Goal: Transaction & Acquisition: Purchase product/service

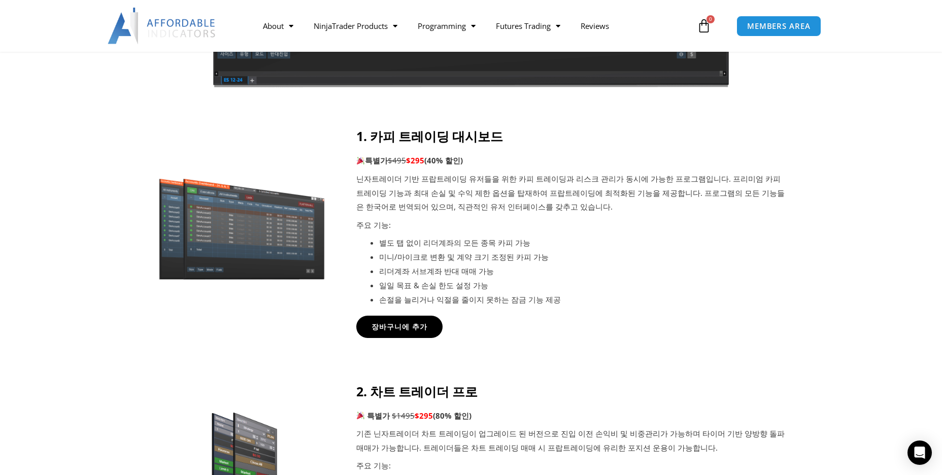
scroll to position [355, 0]
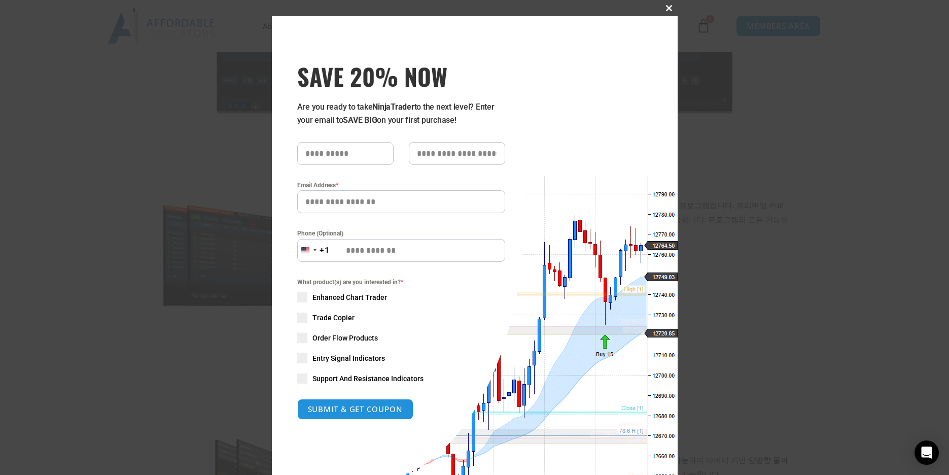
click at [667, 7] on span at bounding box center [670, 8] width 16 height 6
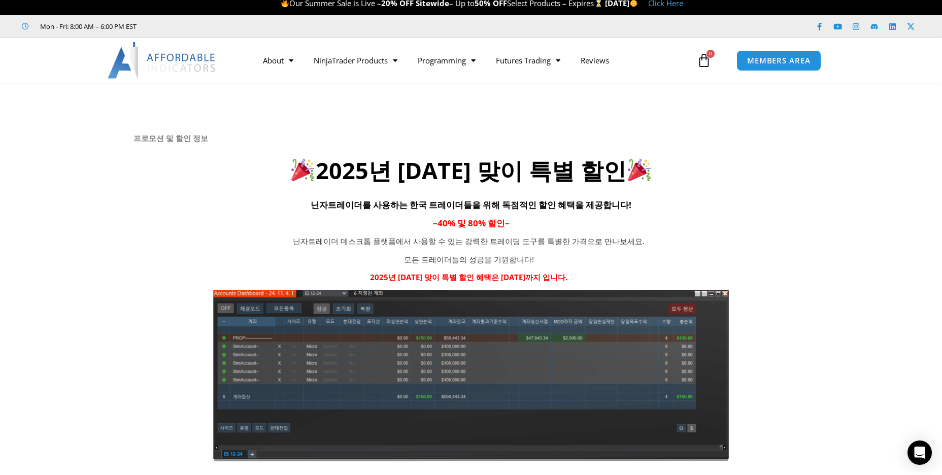
scroll to position [0, 0]
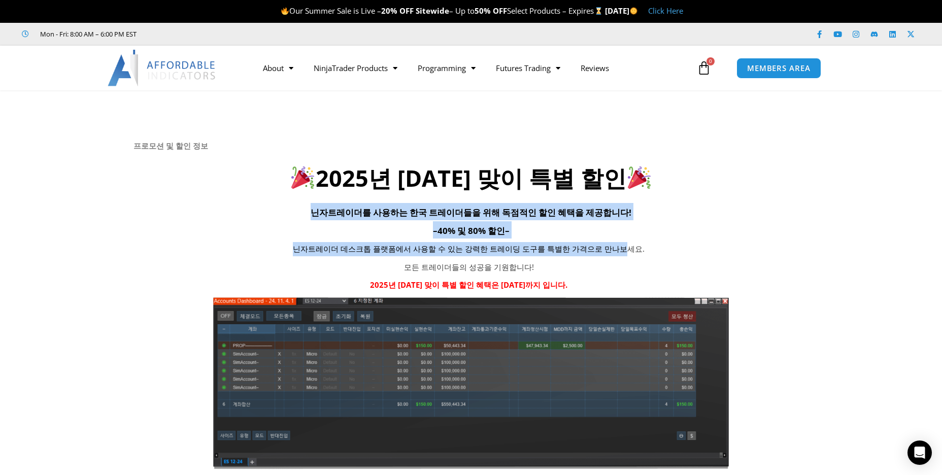
drag, startPoint x: 325, startPoint y: 206, endPoint x: 685, endPoint y: 258, distance: 363.9
click at [654, 253] on div "프로모션 및 할인 정보 2025년 광복절 맞이 특별 할인 닌자트레이더를 사용하는 한국 트레이더들을 위해 독점적인 할인 혜택을 제공합니다! – …" at bounding box center [470, 305] width 675 height 328
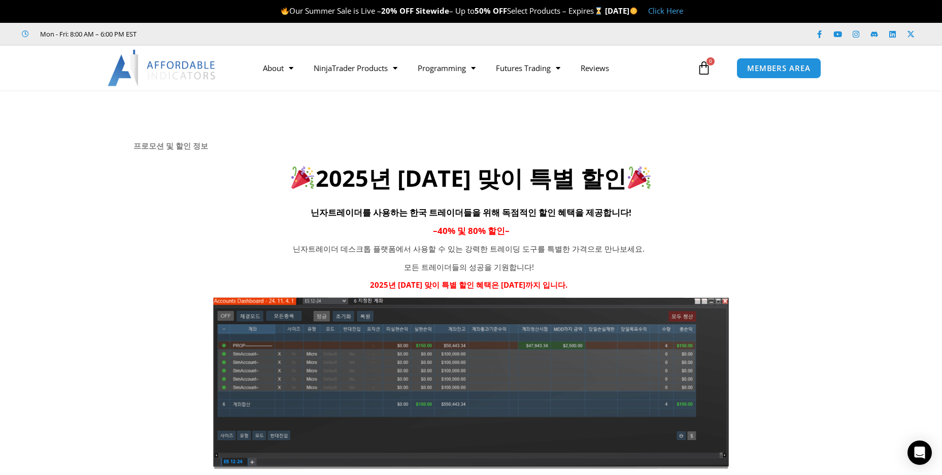
click at [726, 265] on div "닌자트레이더 데스크톱 플랫폼에서 사용할 수 있는 강력한 트레이딩 도구를 특별한 가격으로 만나보세요. 모든 트레이더들의 성공을 기원합니다! 20…" at bounding box center [468, 267] width 671 height 50
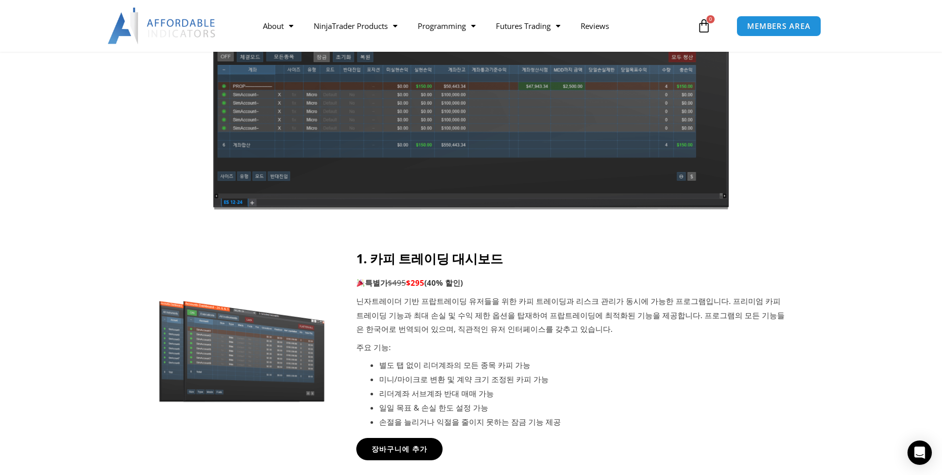
scroll to position [406, 0]
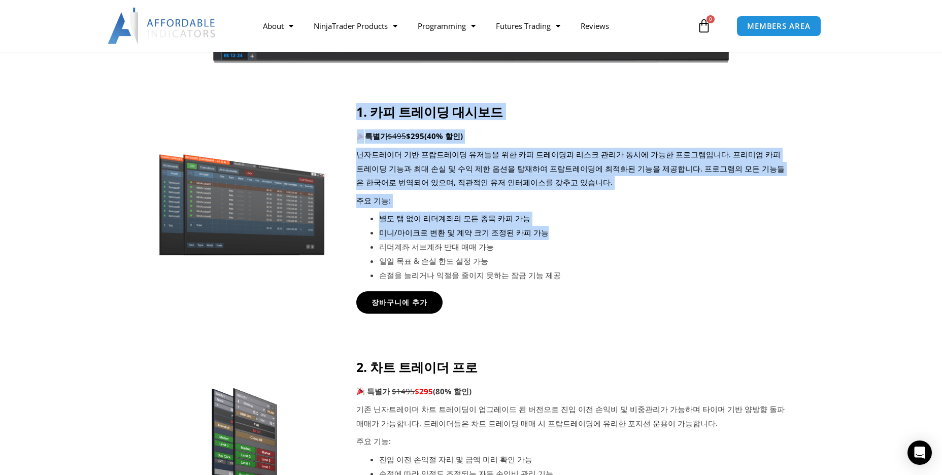
drag, startPoint x: 360, startPoint y: 114, endPoint x: 675, endPoint y: 257, distance: 346.0
click at [660, 247] on div "1. 카피 트레이딩 대시보드 특별가 $495 $295 (40% 할인) 닌자트레이더 기반 프랍트레이딩 유저들을 위한 카피 트레이딩과 리스크 관리…" at bounding box center [572, 193] width 432 height 178
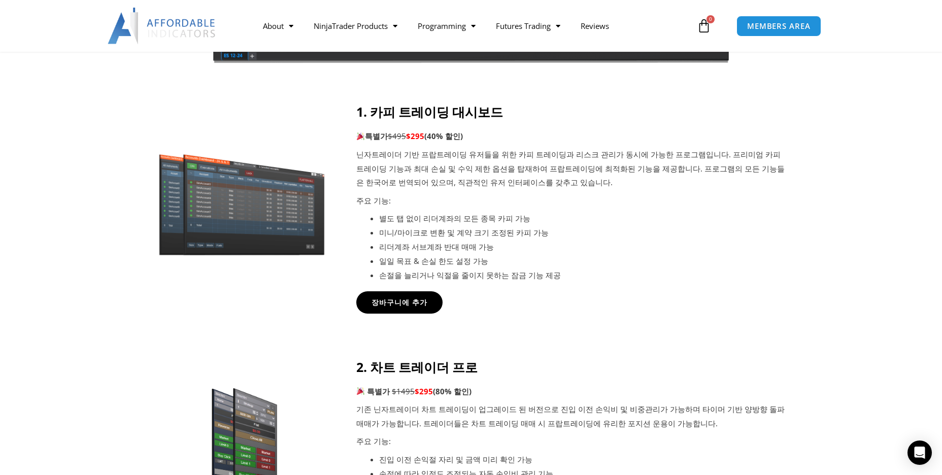
click at [679, 261] on li "일일 목표 & 손실 한도 설정 가능" at bounding box center [583, 261] width 409 height 14
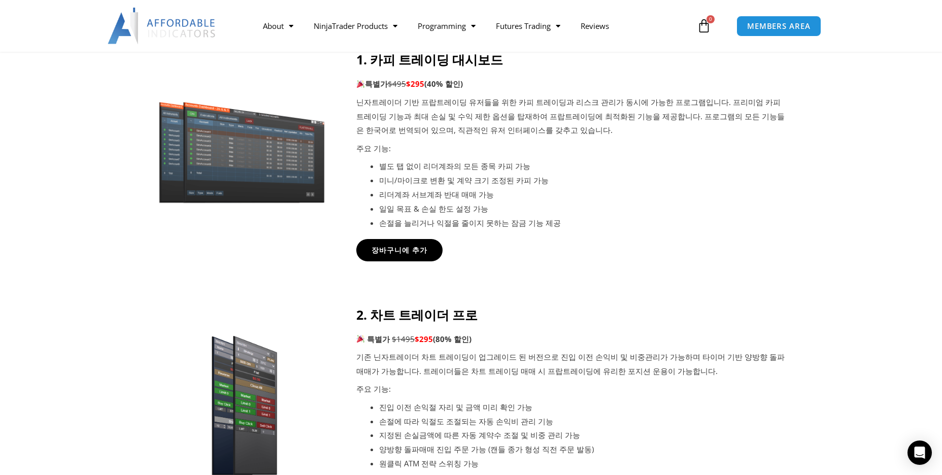
scroll to position [660, 0]
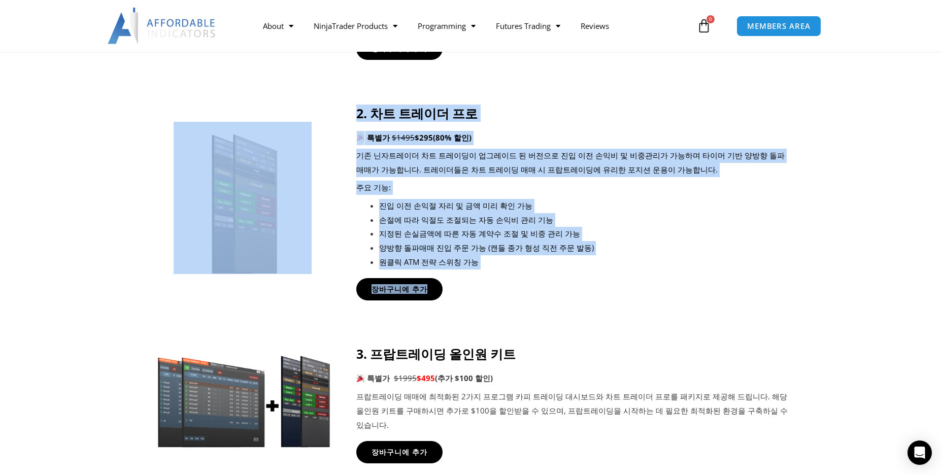
drag, startPoint x: 357, startPoint y: 118, endPoint x: 692, endPoint y: 282, distance: 372.6
click at [692, 282] on div "2. 차트 트레이더 프로 특별가 $1495 $295 (80% 할인) 기존 닌자트레이더 차트 트레이딩이 업그레이드 된 버전으로 진입 이전 손익비…" at bounding box center [471, 203] width 634 height 195
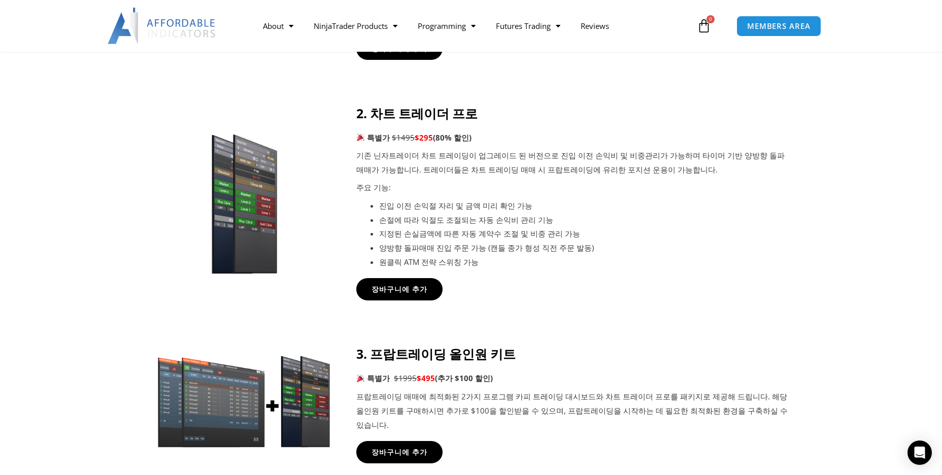
click at [692, 282] on div "장바구니에 추가" at bounding box center [572, 289] width 432 height 22
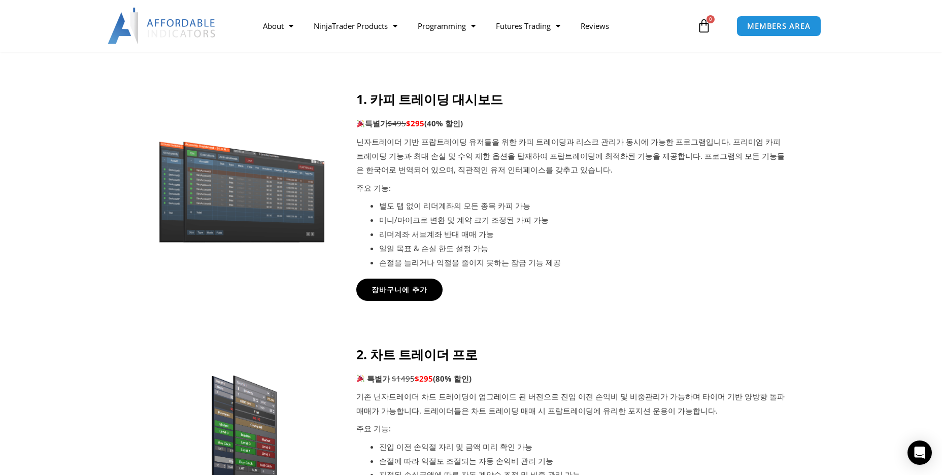
scroll to position [355, 0]
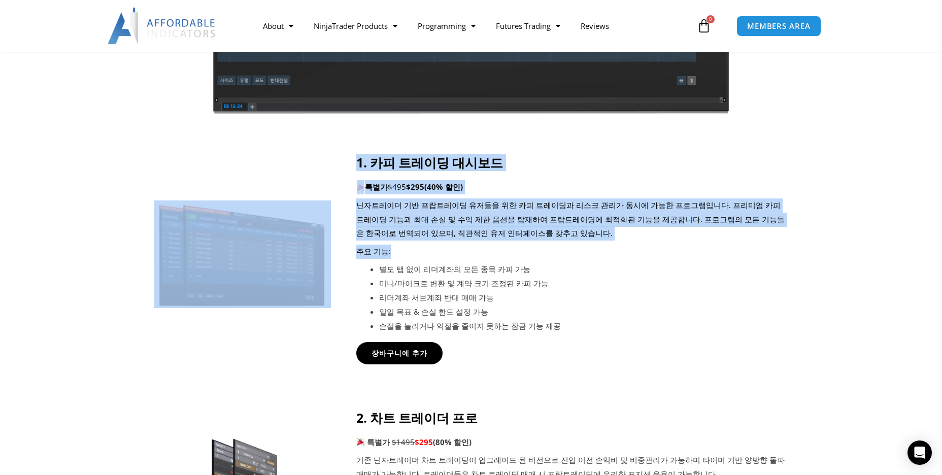
drag, startPoint x: 351, startPoint y: 205, endPoint x: 714, endPoint y: 268, distance: 368.2
click at [709, 265] on div "1. 카피 트레이딩 대시보드 특별가 $495 $295 (40% 할인) 닌자트레이더 기반 프랍트레이딩 유저들을 위한 카피 트레이딩과 리스크 관리…" at bounding box center [471, 259] width 634 height 209
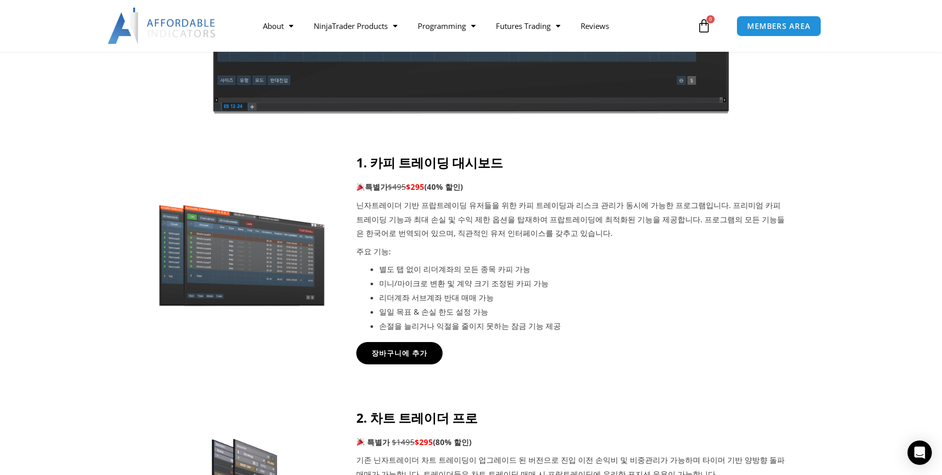
click at [734, 286] on li "미니/마이크로 변환 및 계약 크기 조정된 카피 가능" at bounding box center [583, 284] width 409 height 14
click at [708, 263] on li "별도 탭 없이 리더계좌의 모든 종목 카피 가능" at bounding box center [583, 269] width 409 height 14
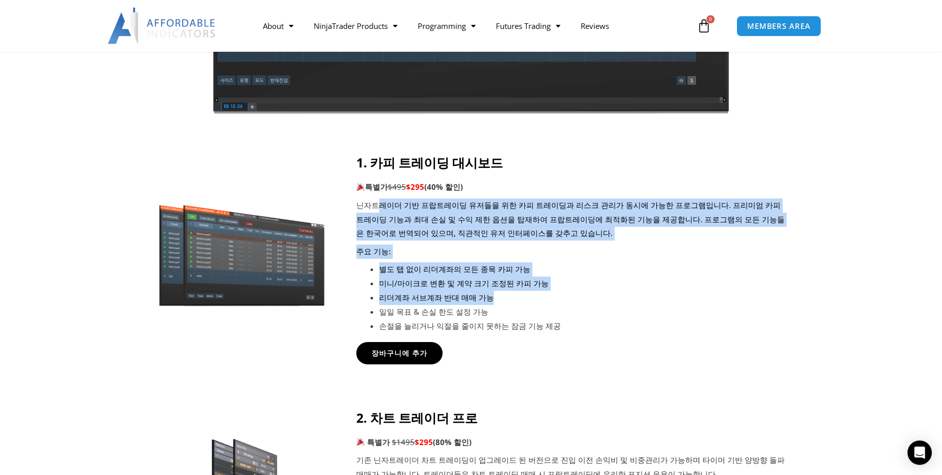
drag, startPoint x: 374, startPoint y: 206, endPoint x: 722, endPoint y: 308, distance: 363.3
click at [719, 306] on div "1. 카피 트레이딩 대시보드 특별가 $495 $295 (40% 할인) 닌자트레이더 기반 프랍트레이딩 유저들을 위한 카피 트레이딩과 리스크 관리…" at bounding box center [572, 244] width 432 height 178
click at [722, 308] on li "일일 목표 & 손실 한도 설정 가능" at bounding box center [583, 312] width 409 height 14
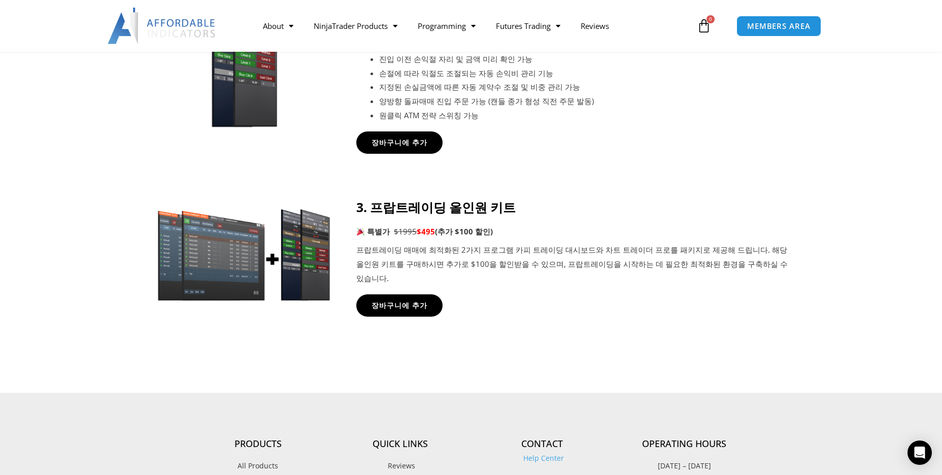
scroll to position [812, 0]
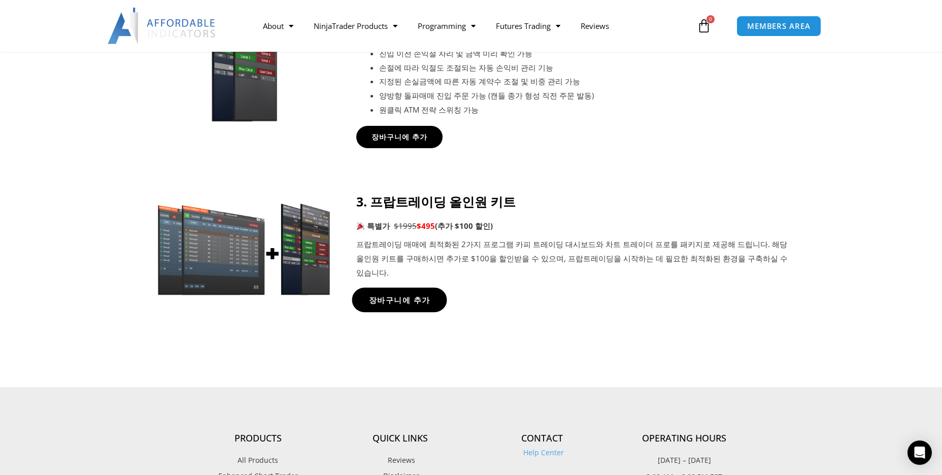
click at [416, 296] on span "장바구니에 추가" at bounding box center [399, 300] width 61 height 8
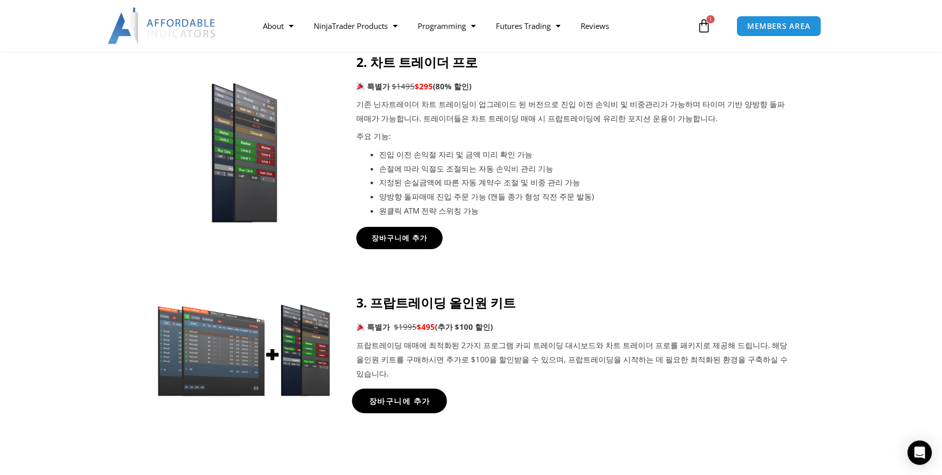
scroll to position [710, 0]
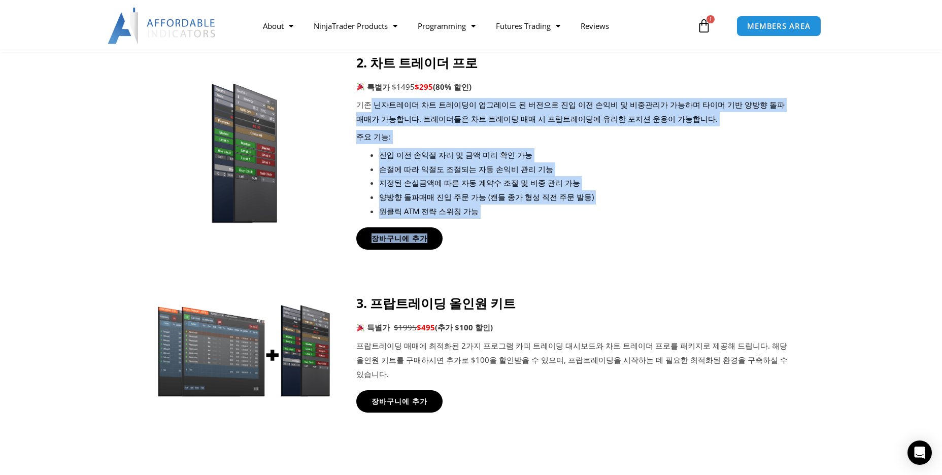
drag, startPoint x: 370, startPoint y: 104, endPoint x: 712, endPoint y: 237, distance: 366.6
click at [712, 237] on div "2. 차트 트레이더 프로 특별가 $1495 $295 (80% 할인) 기존 닌자트레이더 차트 트레이딩이 업그레이드 된 버전으로 진입 이전 손익비…" at bounding box center [572, 152] width 432 height 195
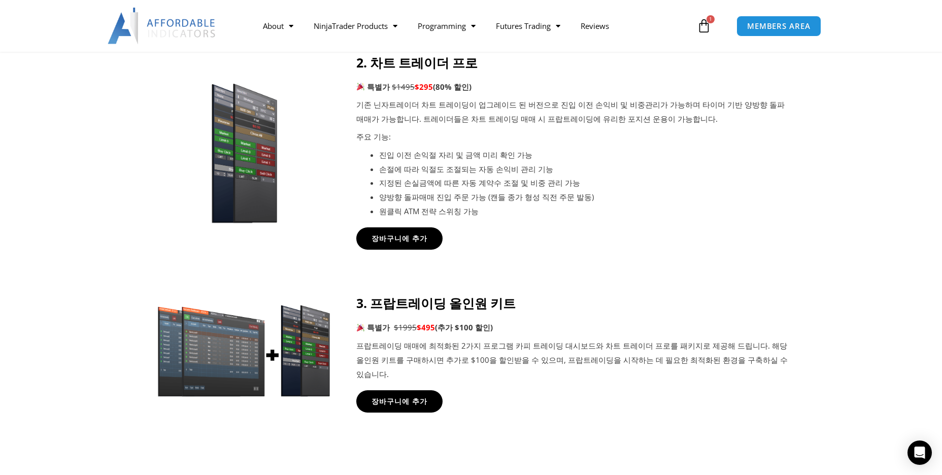
click at [713, 238] on div "장바구니에 추가" at bounding box center [572, 238] width 432 height 22
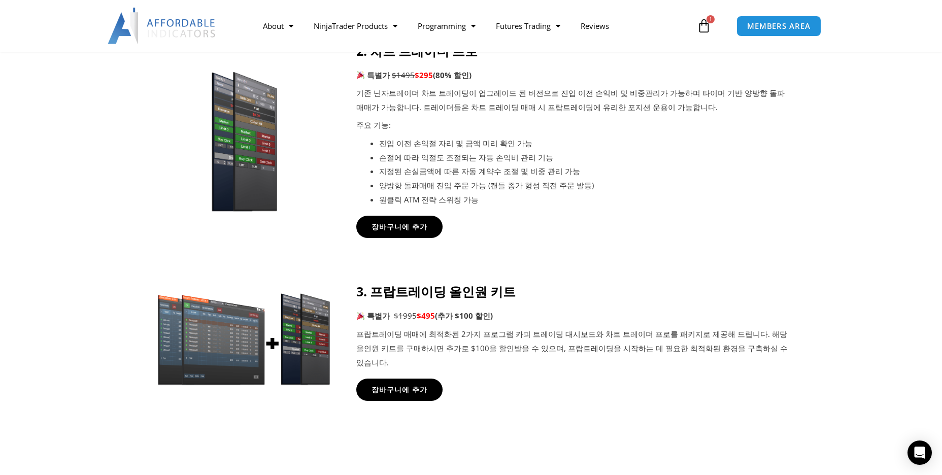
scroll to position [761, 0]
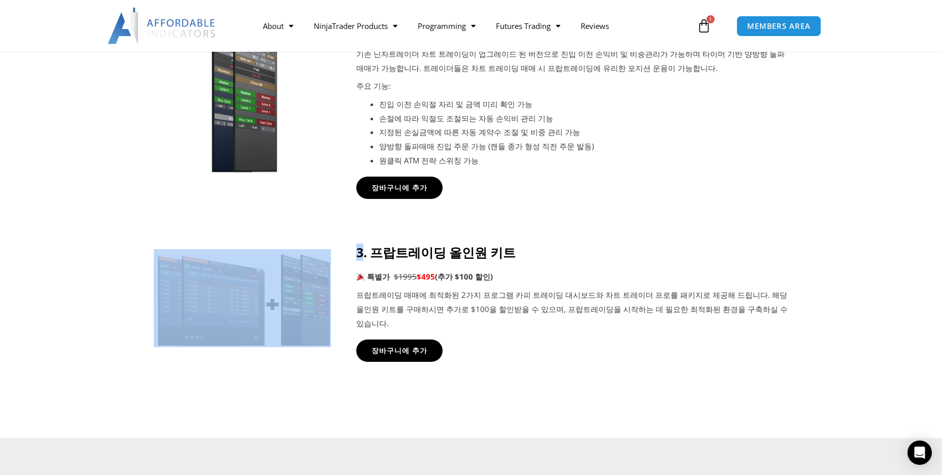
drag, startPoint x: 364, startPoint y: 261, endPoint x: 794, endPoint y: 316, distance: 433.7
click at [793, 315] on section "3. 프랍트레이딩 올인원 키트 특별가 $1995 $495 (추가 $100 할인) 프랍트레이딩 매매에 최적화된 2가지 프로그램 카피 트레이딩 대…" at bounding box center [471, 333] width 942 height 208
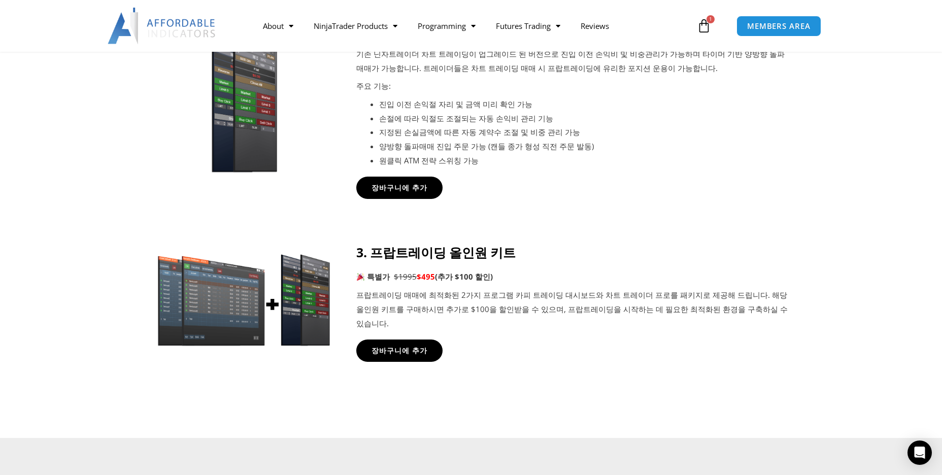
click at [794, 316] on icon at bounding box center [470, 290] width 942 height 122
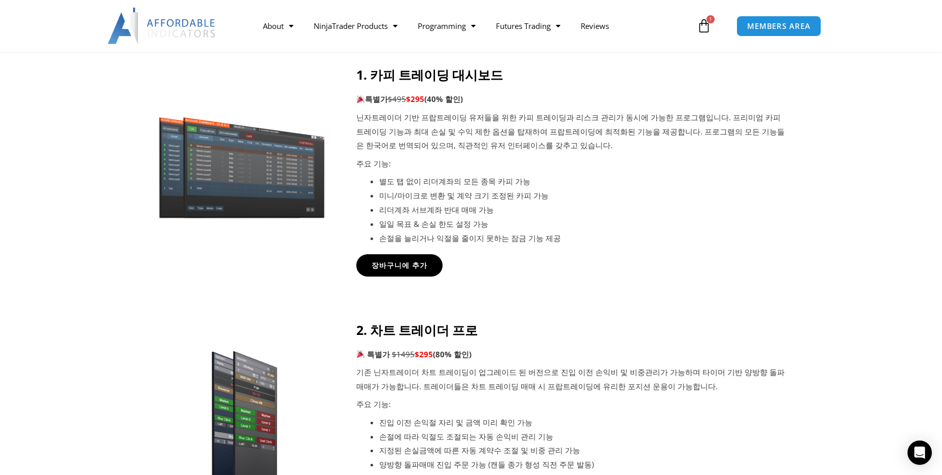
scroll to position [406, 0]
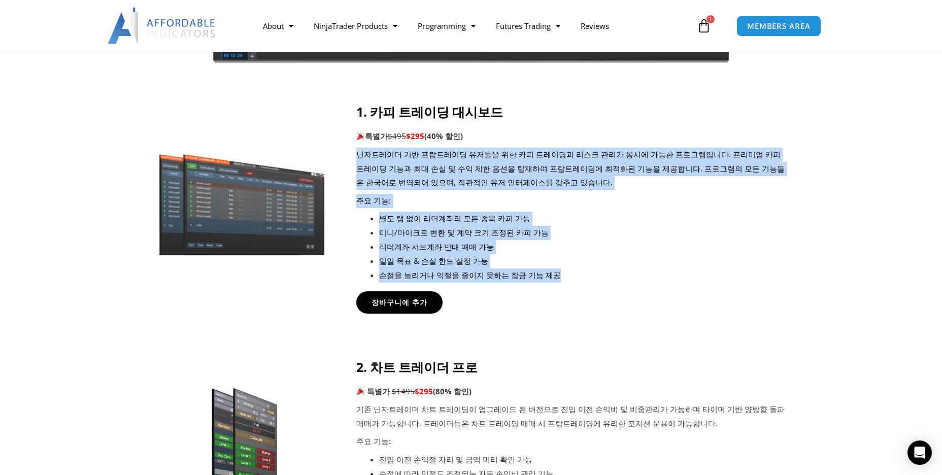
drag, startPoint x: 358, startPoint y: 155, endPoint x: 671, endPoint y: 293, distance: 342.1
click at [652, 289] on div "1. 카피 트레이딩 대시보드 특별가 $495 $295 (40% 할인) 닌자트레이더 기반 프랍트레이딩 유저들을 위한 카피 트레이딩과 리스크 관리…" at bounding box center [572, 198] width 432 height 189
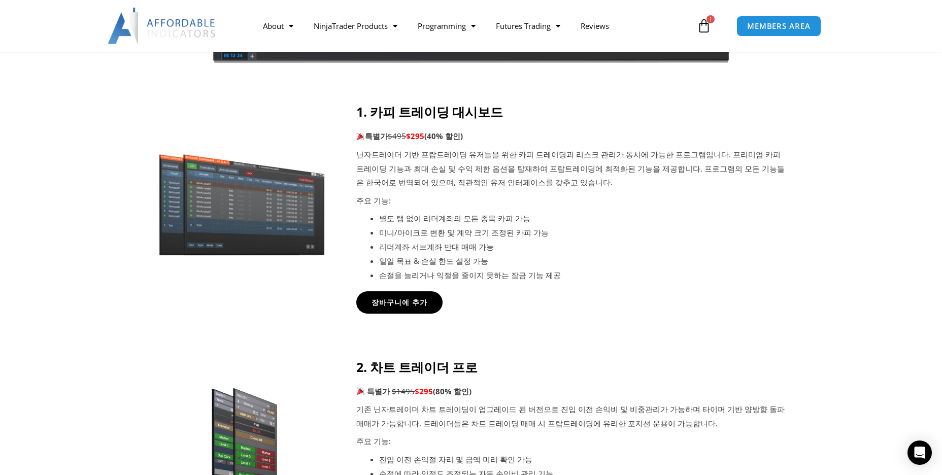
click at [690, 293] on div "장바구니에 추가" at bounding box center [572, 302] width 432 height 22
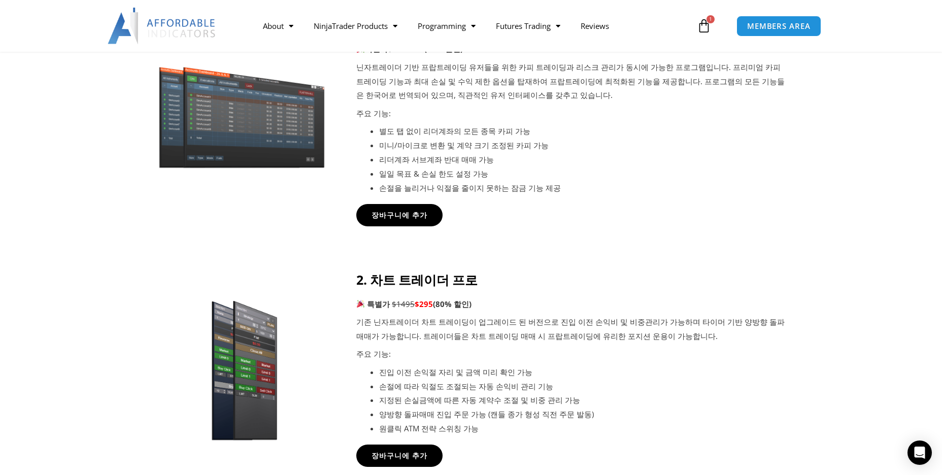
scroll to position [609, 0]
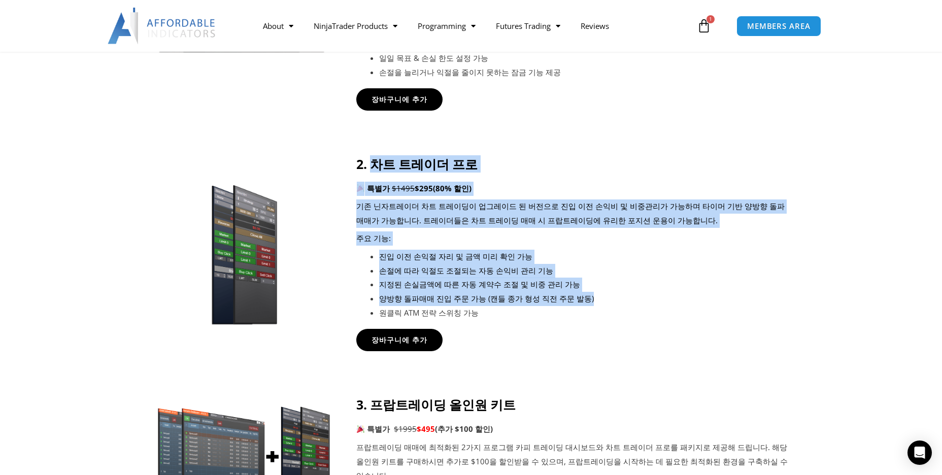
drag, startPoint x: 369, startPoint y: 166, endPoint x: 721, endPoint y: 304, distance: 378.4
click at [719, 303] on div "2. 차트 트레이더 프로 특별가 $1495 $295 (80% 할인) 기존 닌자트레이더 차트 트레이딩이 업그레이드 된 버전으로 진입 이전 손익비…" at bounding box center [572, 238] width 432 height 164
click at [721, 304] on li "양방향 돌파매매 진입 주문 가능 (캔들 종가 형성 직전 주문 발동)" at bounding box center [583, 299] width 409 height 14
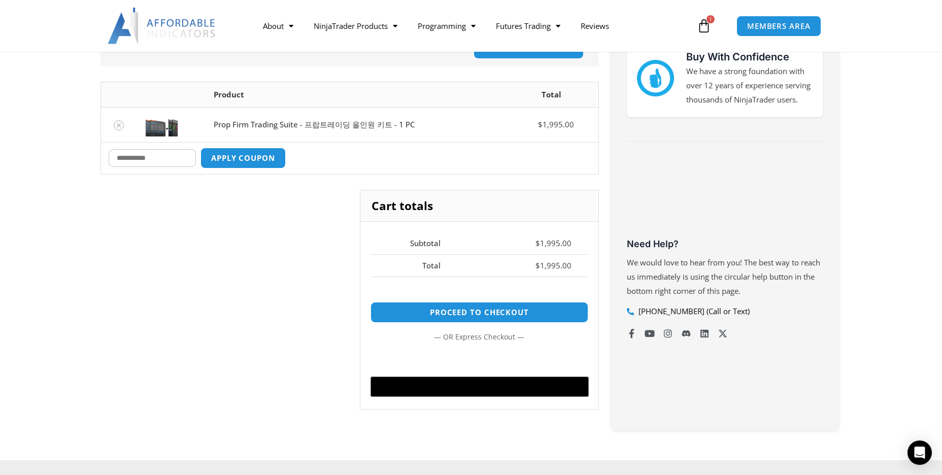
scroll to position [152, 0]
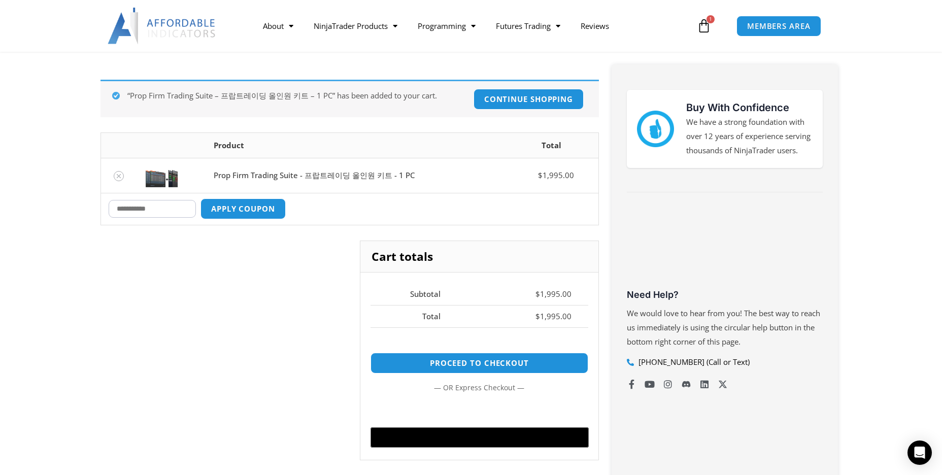
click at [153, 210] on input "Coupon:" at bounding box center [152, 209] width 87 height 18
type input "*"
type input "*****"
click at [235, 215] on button "Apply coupon" at bounding box center [242, 209] width 89 height 22
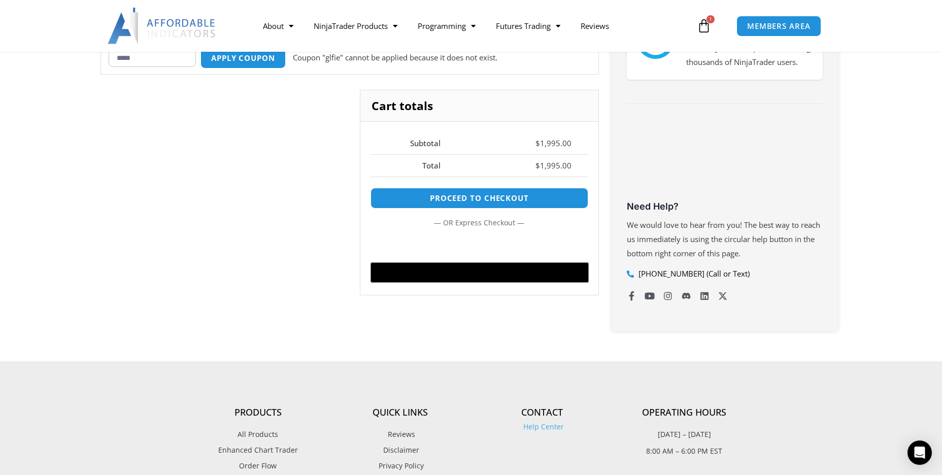
scroll to position [190, 0]
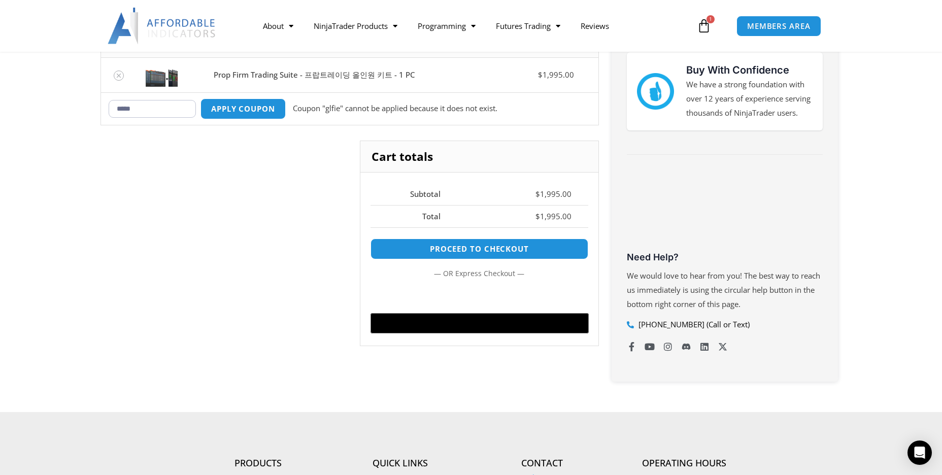
drag, startPoint x: 132, startPoint y: 107, endPoint x: 2, endPoint y: 108, distance: 130.4
click at [4, 108] on section "Remove item Thumbnail image Product Total Prop Firm Trading Suite - 프랍트레이딩 올인원 …" at bounding box center [471, 209] width 942 height 405
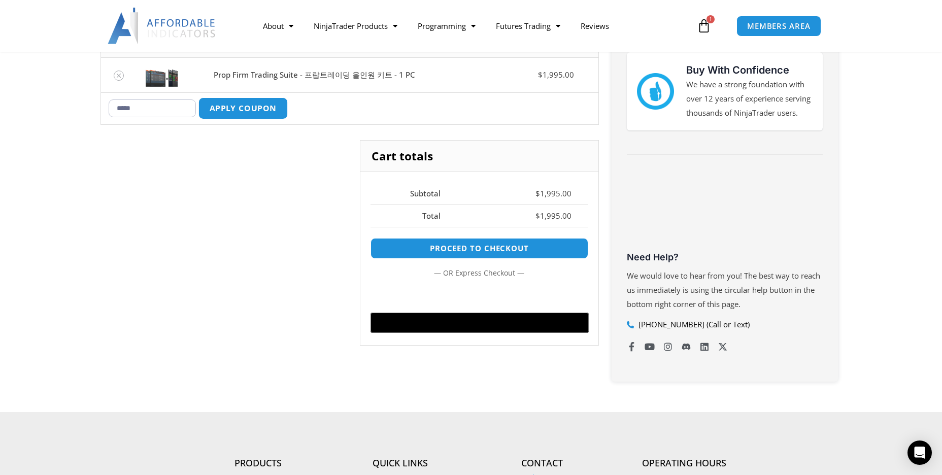
type input "*****"
click at [264, 109] on button "Apply coupon" at bounding box center [242, 108] width 89 height 22
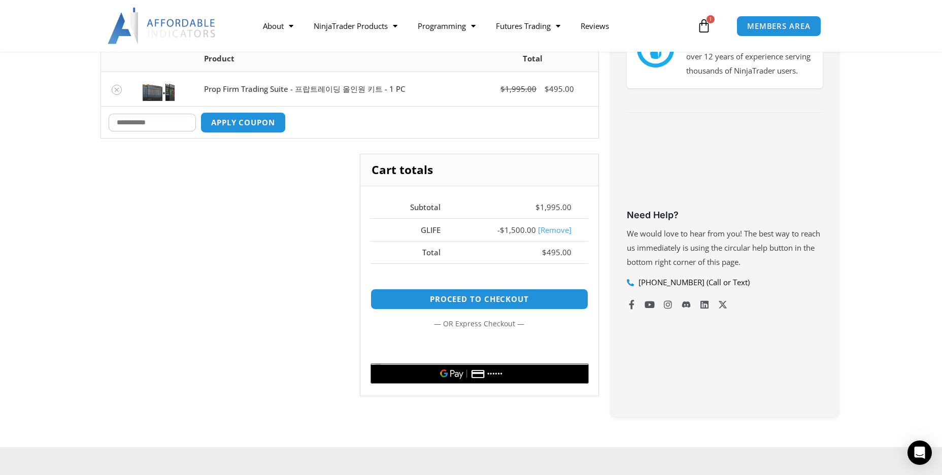
scroll to position [283, 0]
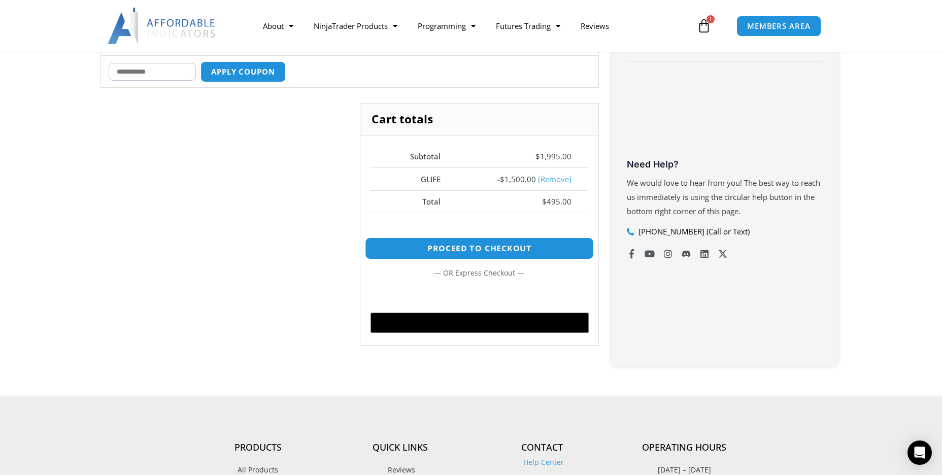
click at [516, 247] on link "Proceed to checkout" at bounding box center [479, 248] width 229 height 22
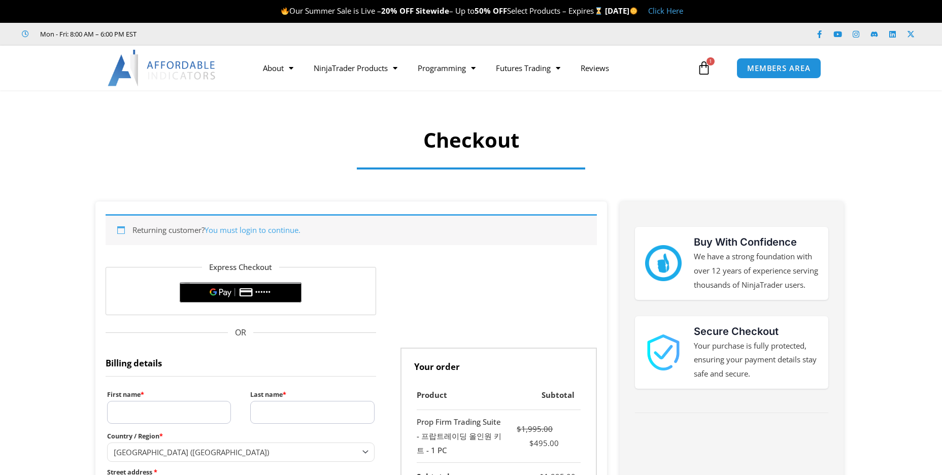
select select "**"
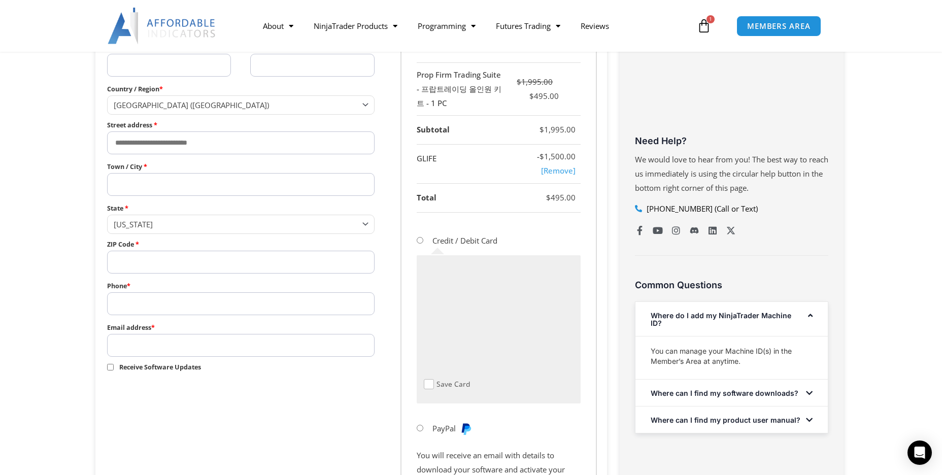
scroll to position [152, 0]
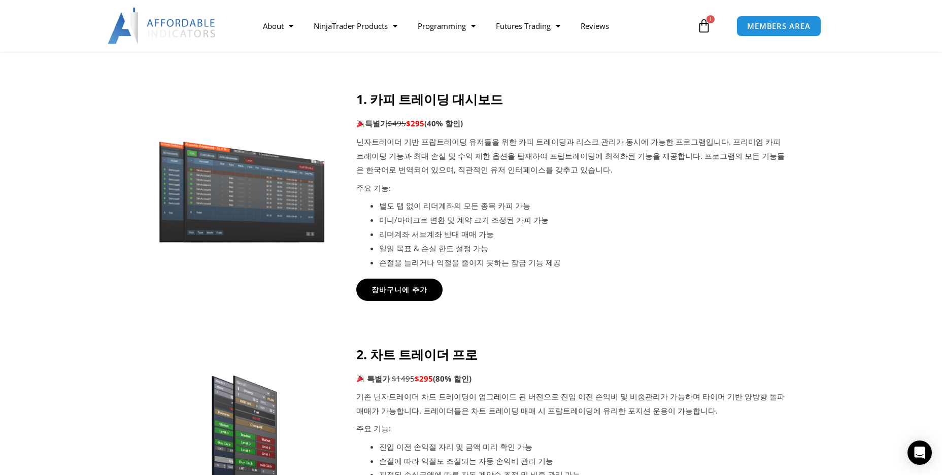
scroll to position [406, 0]
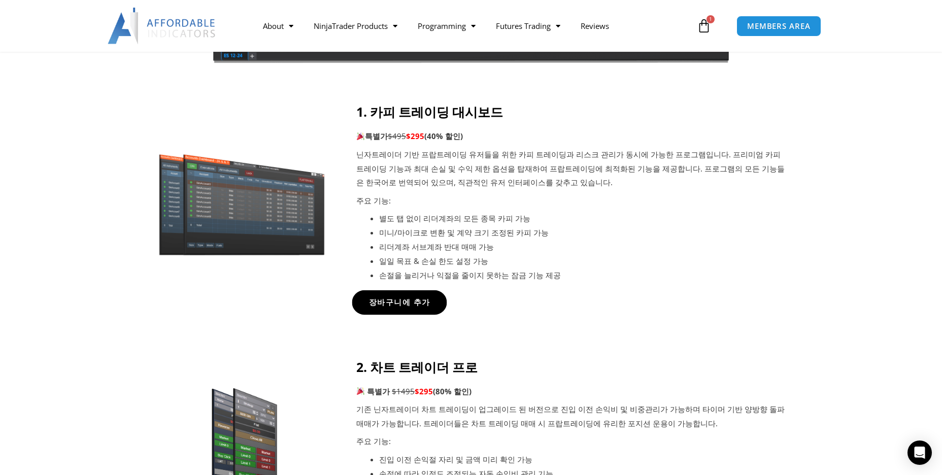
click at [405, 309] on link "장바구니에 추가" at bounding box center [399, 302] width 95 height 24
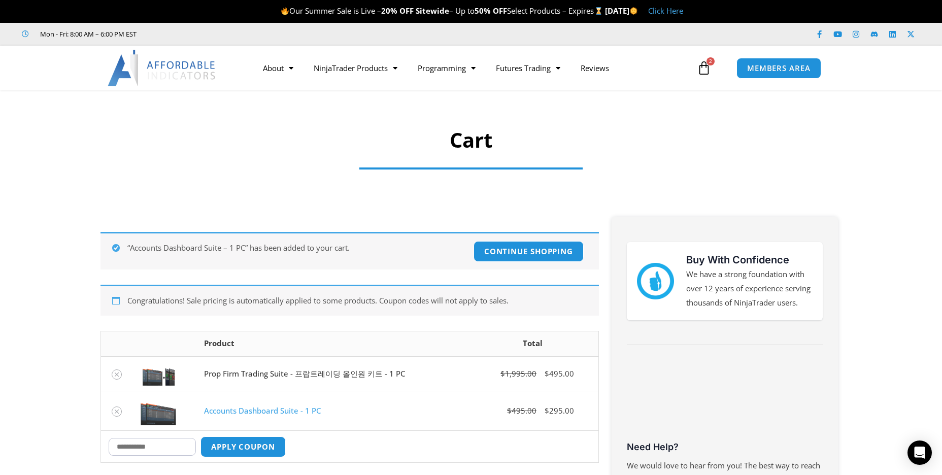
scroll to position [152, 0]
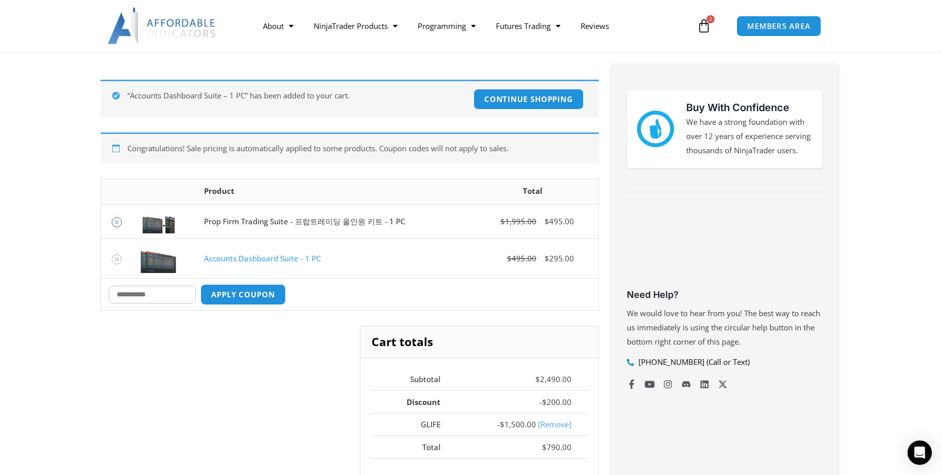
click at [117, 224] on icon "Remove Prop Firm Trading Suite - 프랍트레이딩 올인원 키트 - 1 PC from cart" at bounding box center [116, 222] width 7 height 7
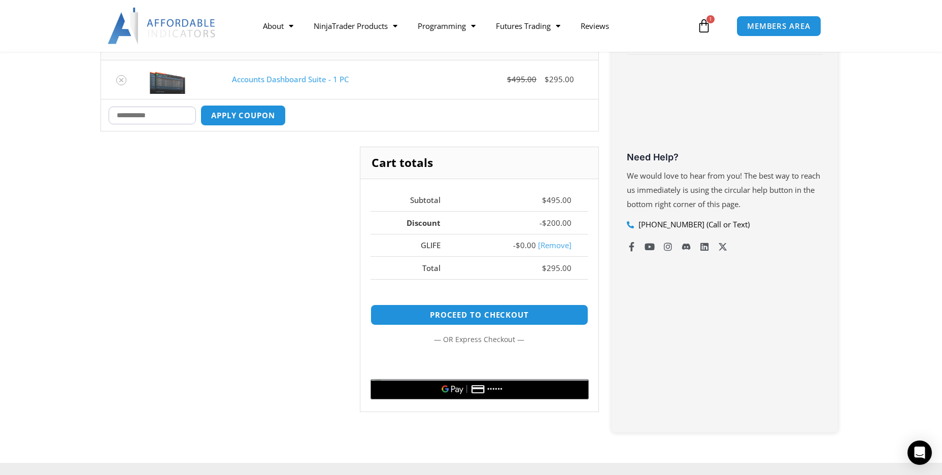
scroll to position [307, 0]
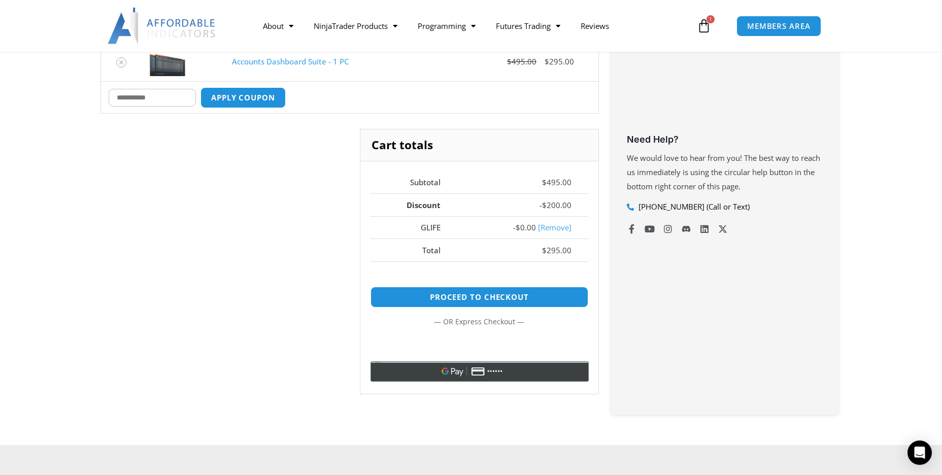
click at [535, 373] on div "@import url(//fonts.googleapis.com/css?family=Google+Sans_old:500) ••••••" at bounding box center [528, 371] width 131 height 15
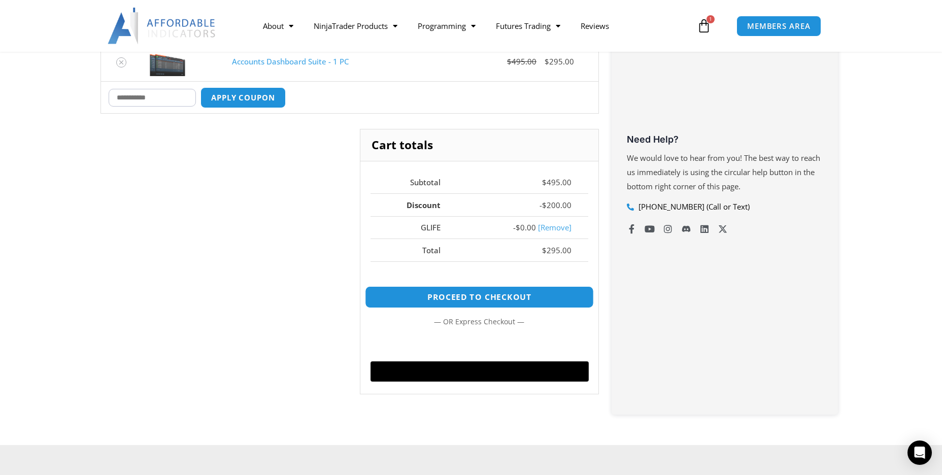
click at [519, 294] on link "Proceed to checkout" at bounding box center [479, 297] width 229 height 22
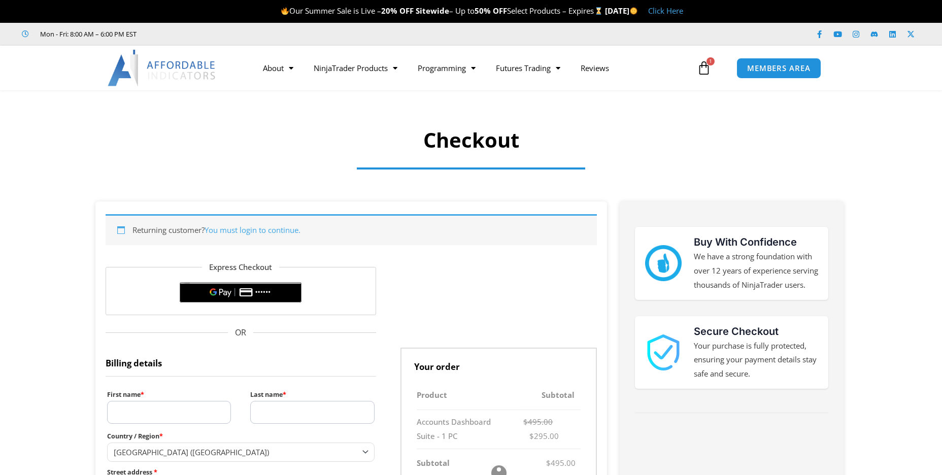
select select "**"
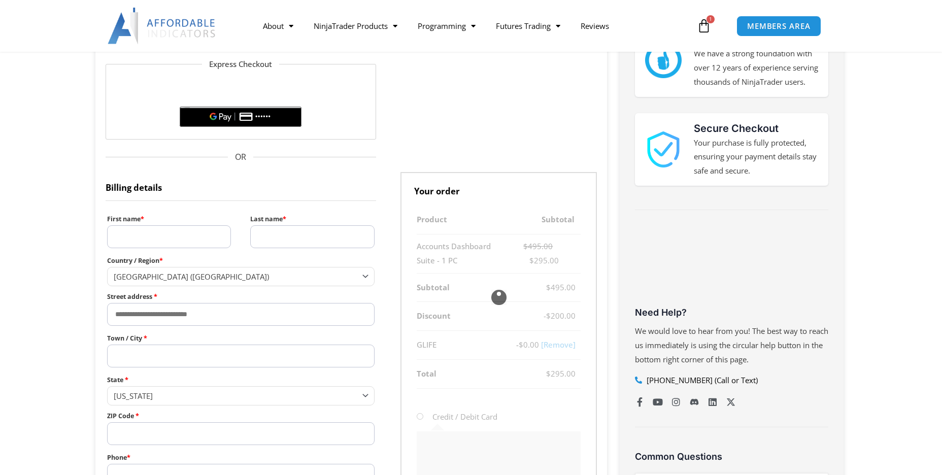
scroll to position [203, 0]
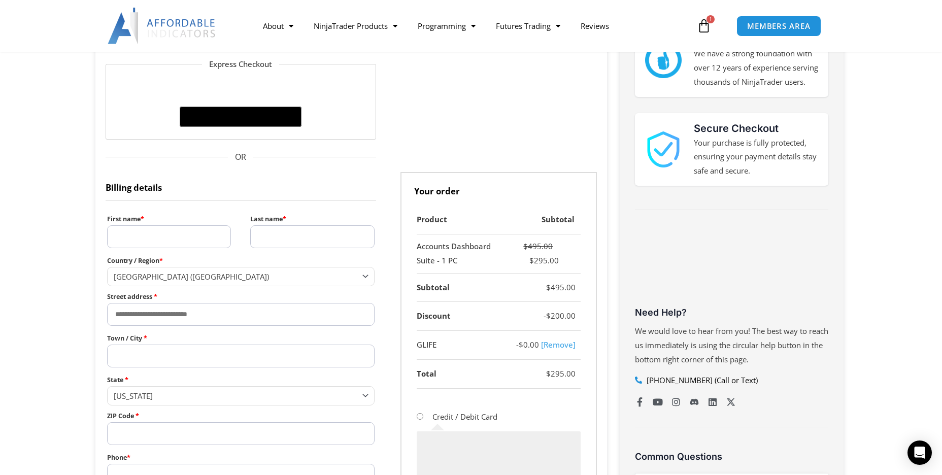
click at [151, 236] on input "First name *" at bounding box center [169, 236] width 124 height 23
type input "*****"
type input "**"
click at [182, 278] on span "[GEOGRAPHIC_DATA] ([GEOGRAPHIC_DATA])" at bounding box center [236, 276] width 245 height 10
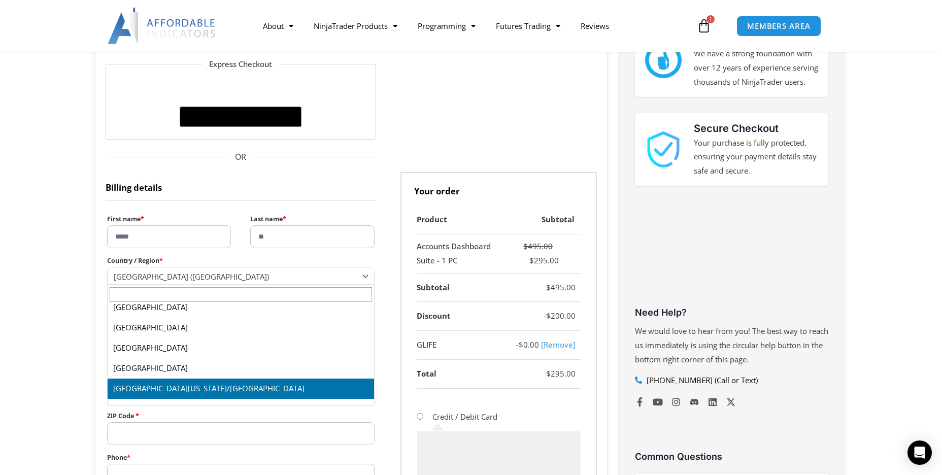
scroll to position [4120, 0]
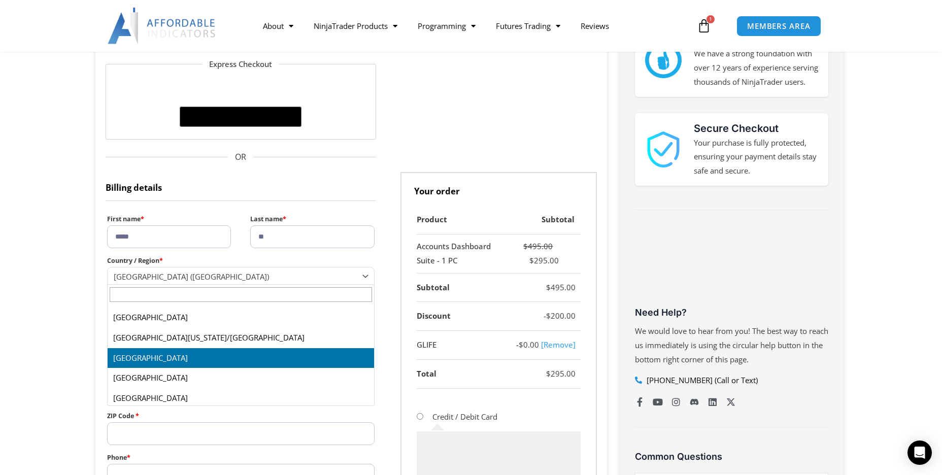
select select "**"
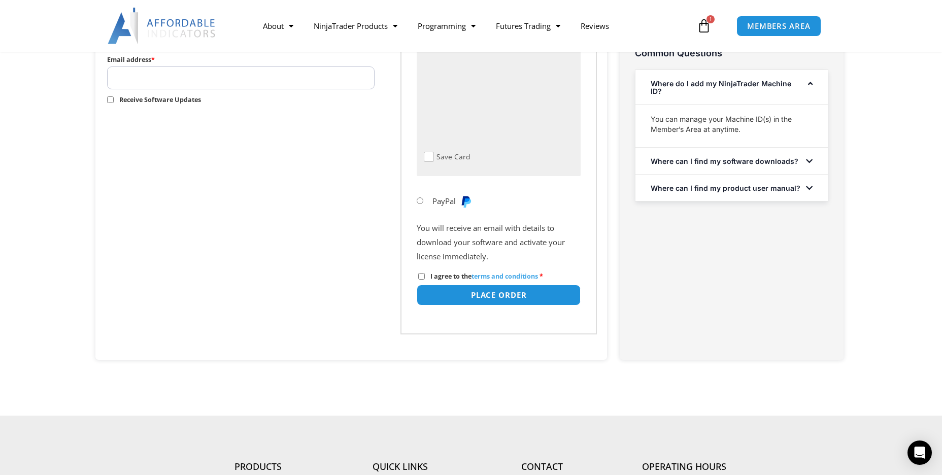
scroll to position [406, 0]
